Goal: Information Seeking & Learning: Compare options

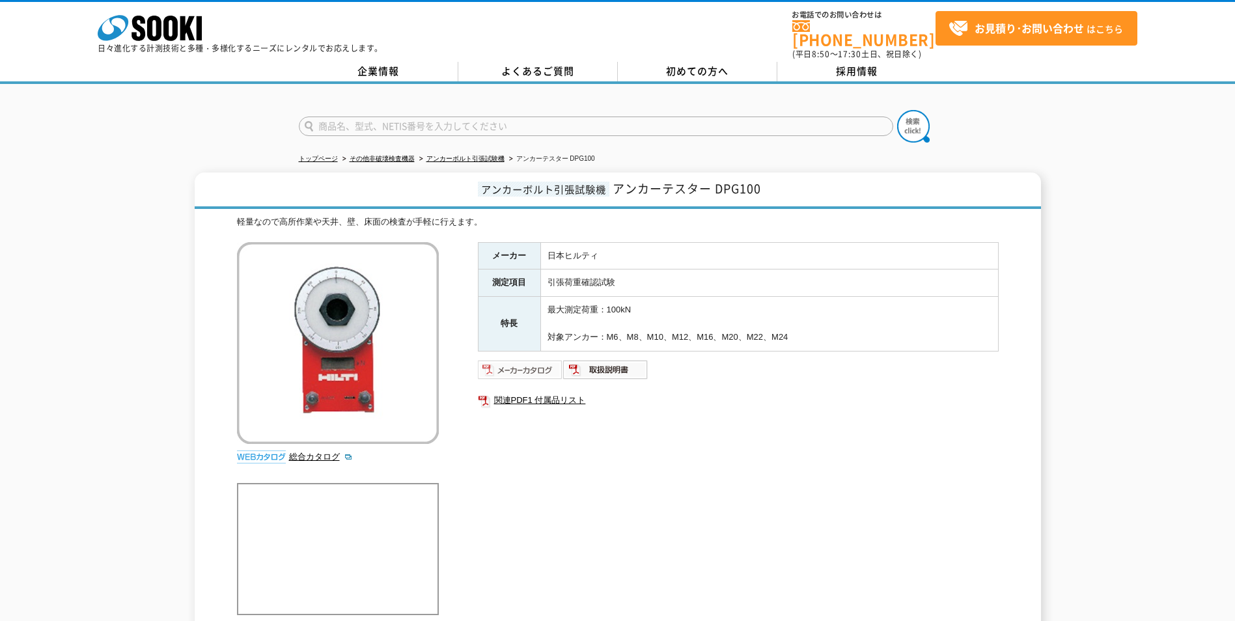
click at [516, 361] on img at bounding box center [520, 369] width 85 height 21
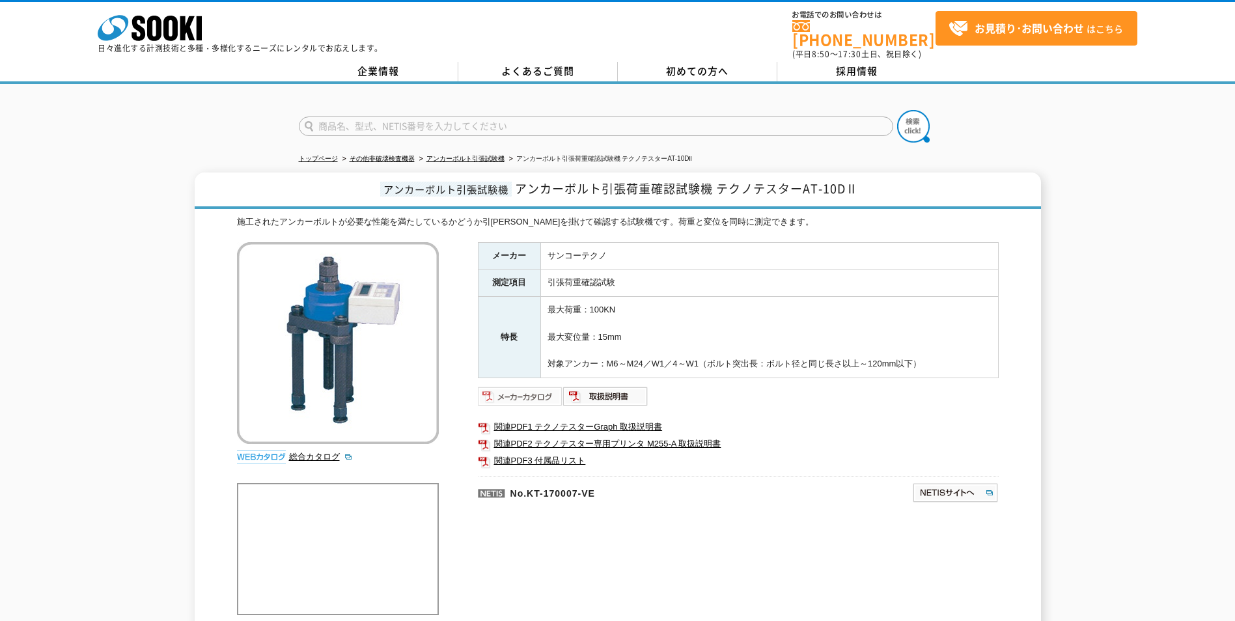
click at [537, 389] on img at bounding box center [520, 396] width 85 height 21
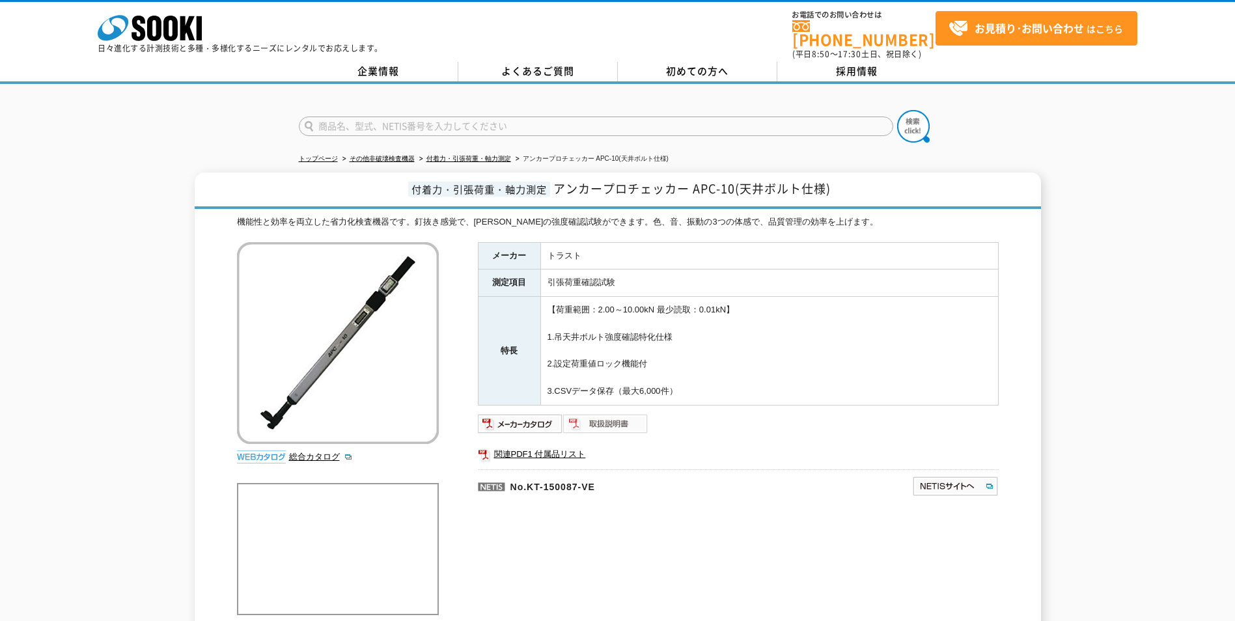
click at [605, 414] on img at bounding box center [605, 424] width 85 height 21
drag, startPoint x: 609, startPoint y: 412, endPoint x: 1031, endPoint y: 426, distance: 422.2
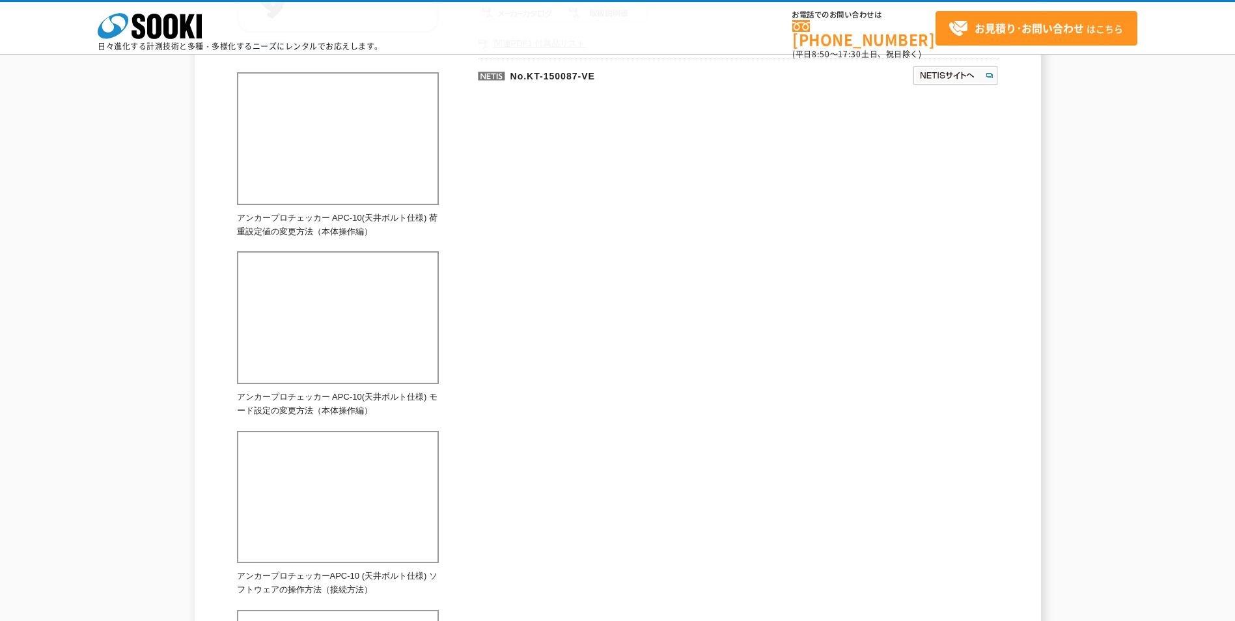
scroll to position [23, 0]
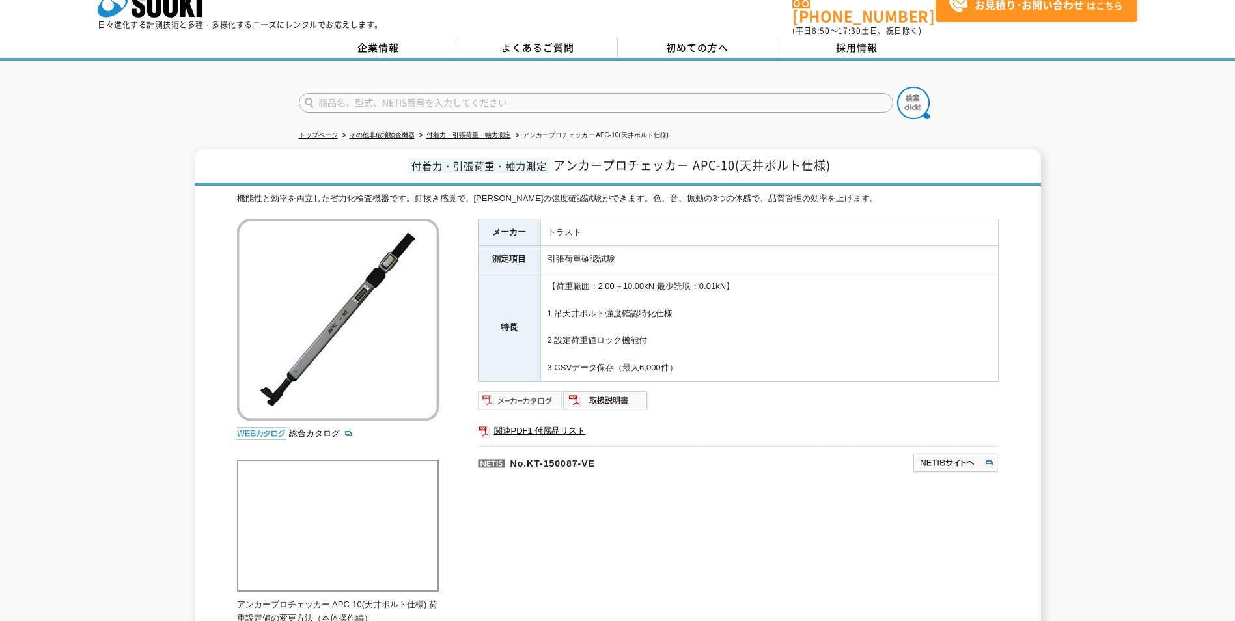
click at [519, 391] on img at bounding box center [520, 400] width 85 height 21
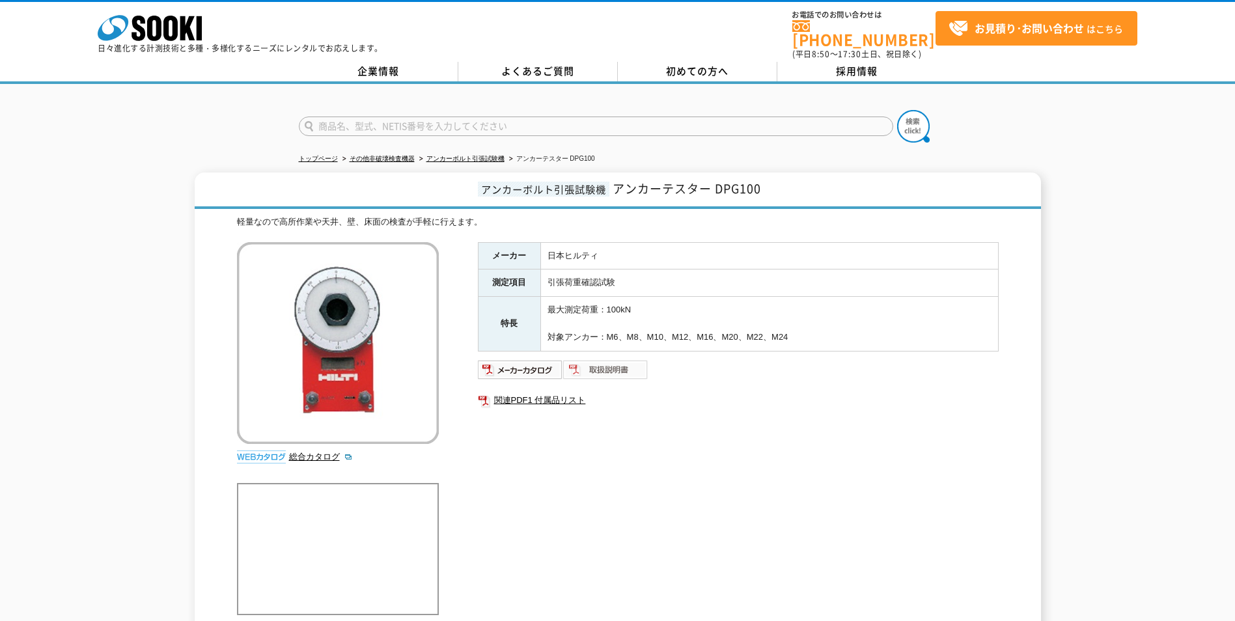
click at [606, 362] on img at bounding box center [605, 369] width 85 height 21
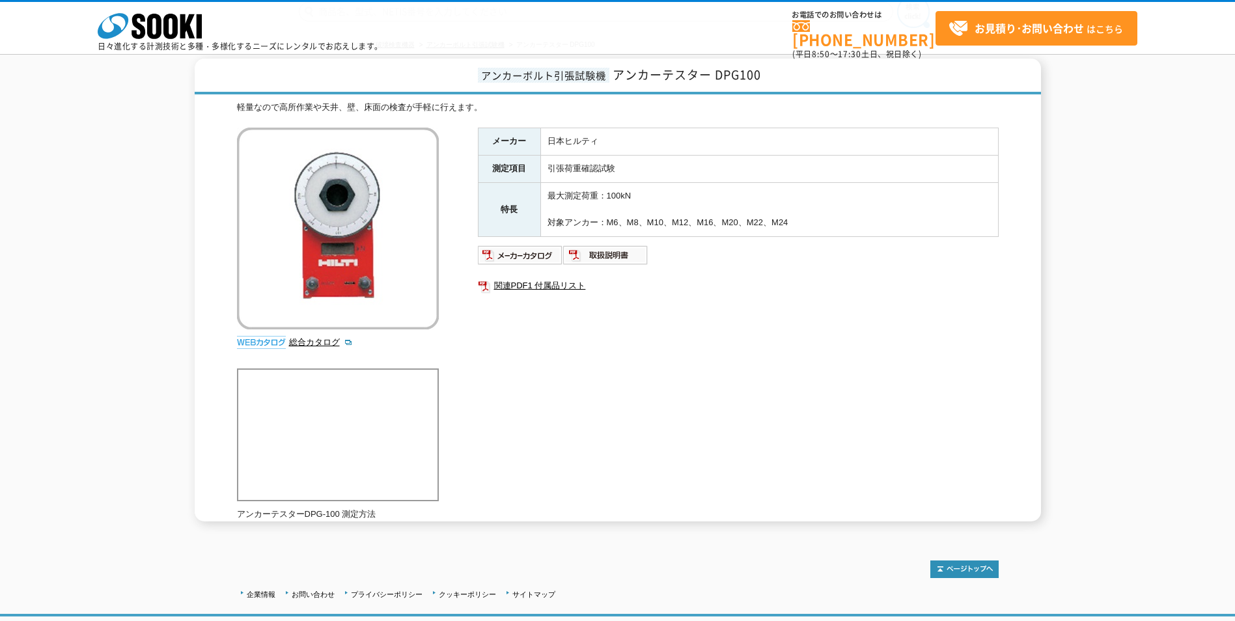
scroll to position [139, 0]
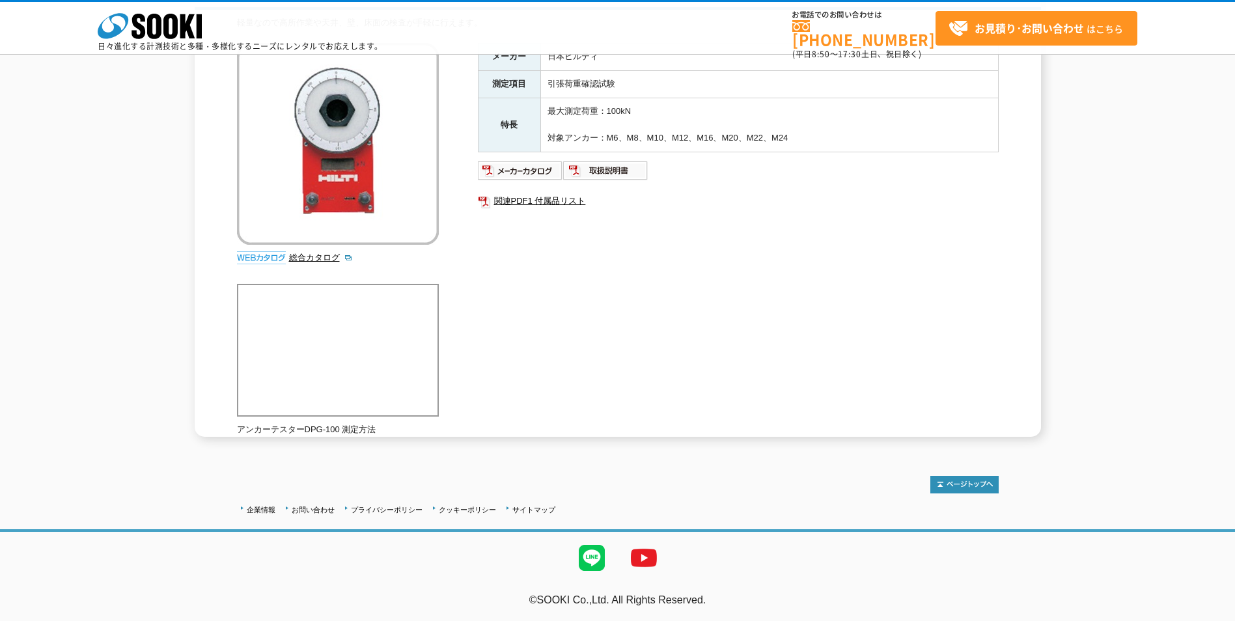
drag, startPoint x: 619, startPoint y: 169, endPoint x: 587, endPoint y: 236, distance: 74.3
click at [581, 240] on div "メーカー 日本ヒルティ 測定項目 引張荷重確認試験 特長 最大測定荷重：100kN 対象アンカー：M6、M8、M10、M12、M16、M20、M22、M24 …" at bounding box center [738, 183] width 521 height 280
click at [624, 177] on img at bounding box center [605, 170] width 85 height 21
